Goal: Task Accomplishment & Management: Manage account settings

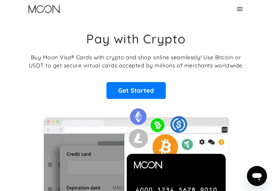
click at [205, 53] on div "Pay with Crypto Buy Moon Visa® Cards with crypto and shop online seamlessly! Us…" at bounding box center [136, 65] width 214 height 68
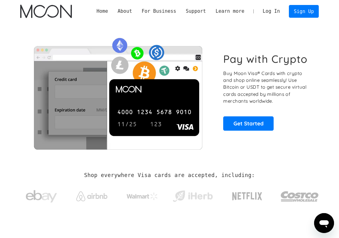
click at [271, 17] on link "Log In" at bounding box center [271, 11] width 27 height 12
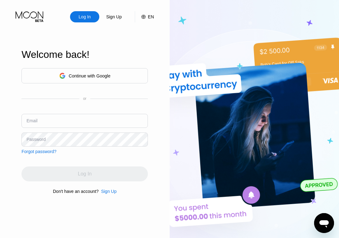
click at [87, 121] on input "text" at bounding box center [85, 121] width 127 height 14
paste input "[EMAIL_ADDRESS][DOMAIN_NAME]"
type input "helohokien@gmail.com"
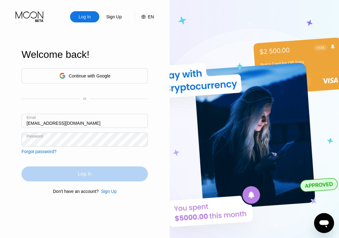
click at [94, 171] on div "Log In" at bounding box center [85, 174] width 127 height 15
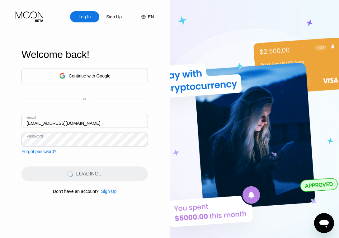
click at [157, 134] on div "Log In Sign Up EN Language English Save Welcome back! Continue with Google or E…" at bounding box center [85, 131] width 170 height 262
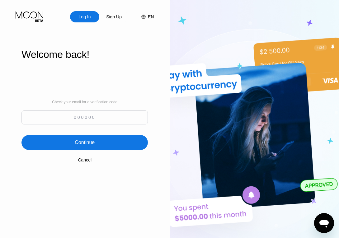
click at [115, 121] on input at bounding box center [85, 118] width 127 height 14
paste input "129967"
type input "129967"
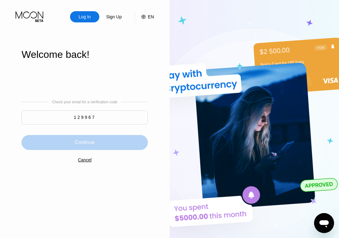
click at [115, 150] on div "Continue" at bounding box center [85, 142] width 127 height 15
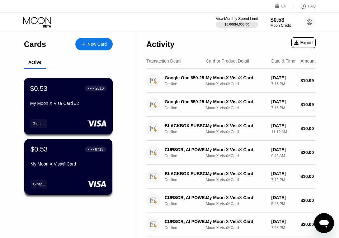
click at [61, 106] on div "My Moon X Visa Card #2" at bounding box center [68, 103] width 76 height 5
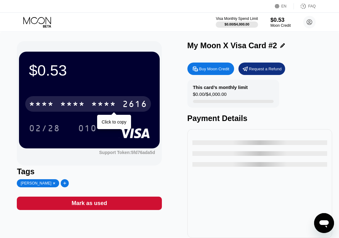
click at [117, 102] on div "* * * * * * * * * * * * 2616" at bounding box center [88, 104] width 126 height 16
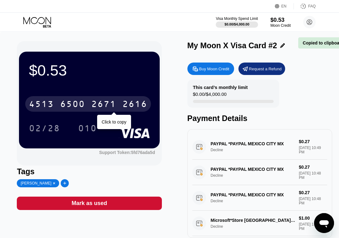
drag, startPoint x: 123, startPoint y: 107, endPoint x: 243, endPoint y: 3, distance: 159.3
click at [123, 107] on div "2616" at bounding box center [135, 105] width 25 height 10
click at [291, 123] on div "Payment Details" at bounding box center [260, 118] width 145 height 9
